Goal: Find specific page/section: Find specific page/section

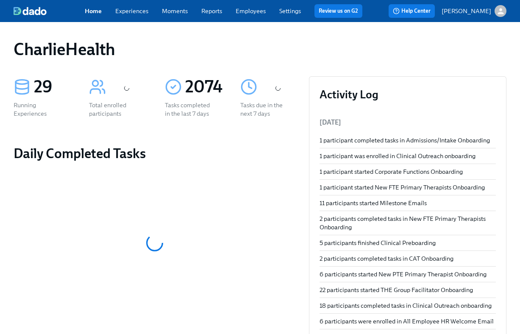
click at [136, 13] on link "Experiences" at bounding box center [131, 11] width 33 height 8
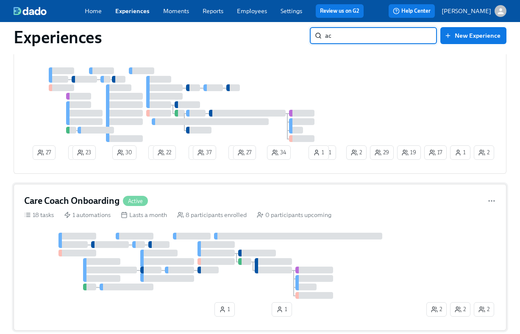
scroll to position [714, 0]
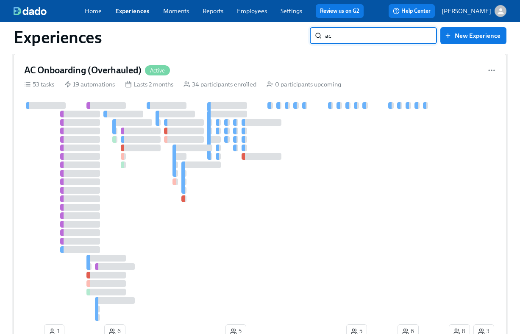
type input "ac"
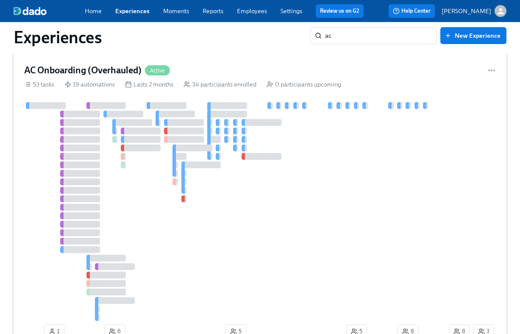
click at [111, 81] on div "19 automations" at bounding box center [89, 84] width 50 height 8
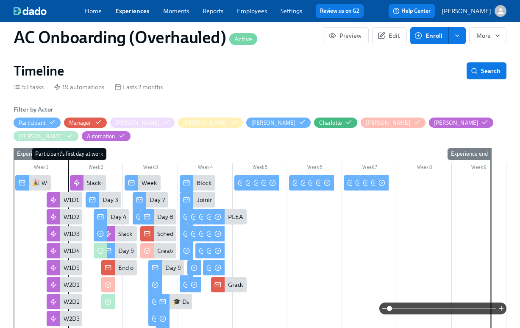
scroll to position [0, 6426]
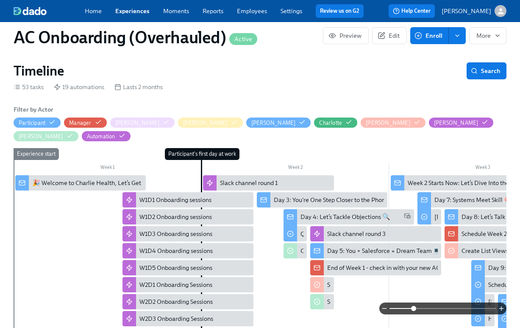
drag, startPoint x: 389, startPoint y: 310, endPoint x: 413, endPoint y: 310, distance: 24.2
click at [413, 310] on span at bounding box center [413, 308] width 5 height 5
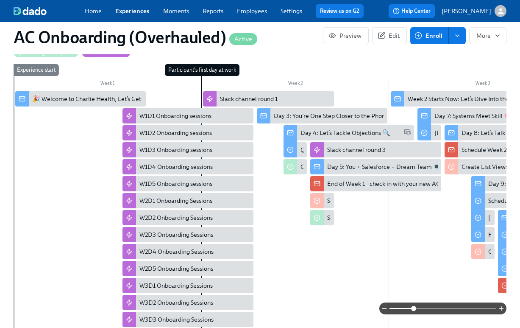
scroll to position [343, 0]
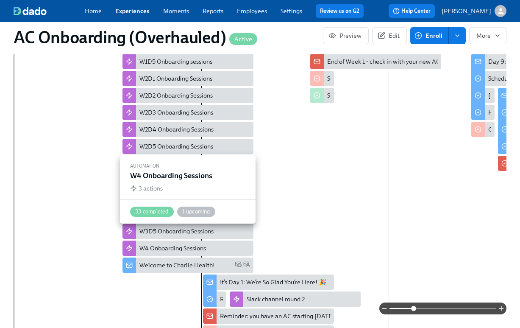
click at [182, 244] on div "W4 Onboarding Sessions" at bounding box center [172, 248] width 67 height 8
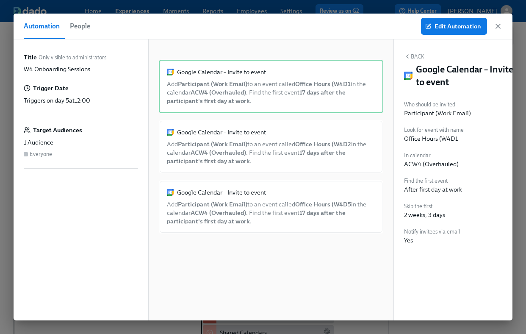
click at [501, 28] on icon "button" at bounding box center [498, 26] width 8 height 8
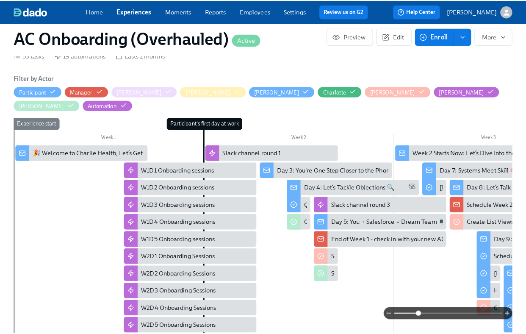
scroll to position [161, 0]
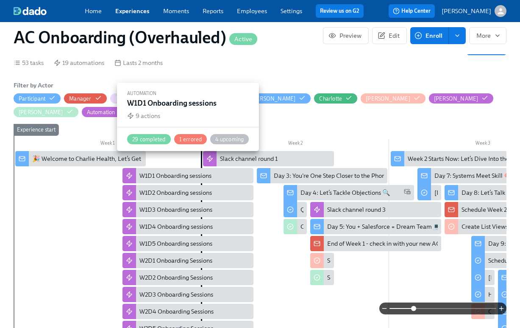
click at [173, 171] on div "W1D1 Onboarding sessions" at bounding box center [175, 175] width 72 height 8
